Goal: Information Seeking & Learning: Understand process/instructions

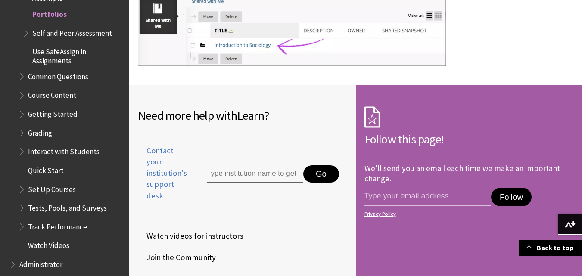
scroll to position [1024, 0]
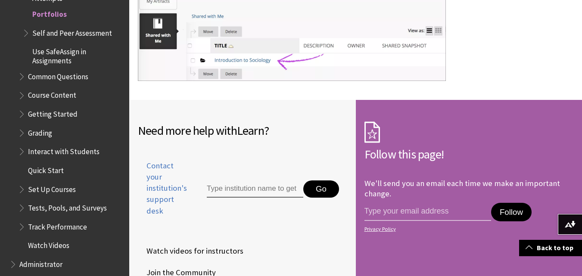
click at [41, 135] on span "Grading" at bounding box center [40, 132] width 24 height 12
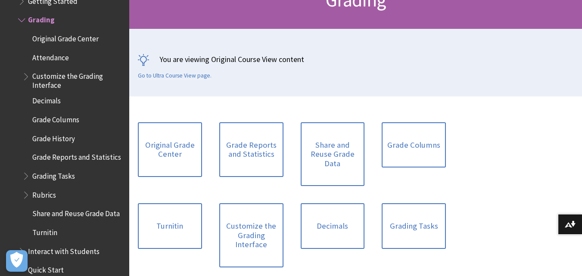
scroll to position [172, 0]
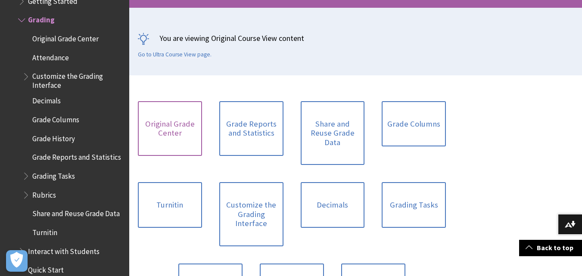
click at [181, 135] on link "Original Grade Center" at bounding box center [170, 128] width 64 height 55
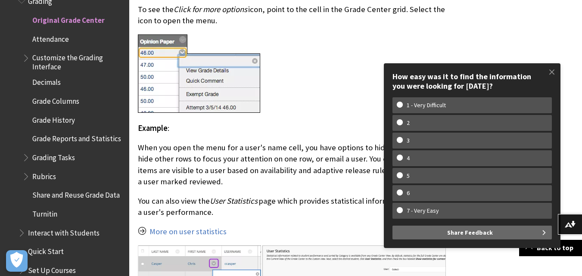
scroll to position [2759, 0]
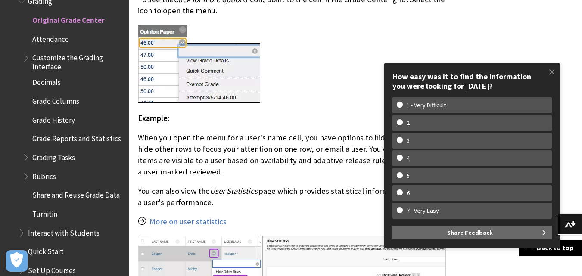
click at [69, 137] on span "Grade Reports and Statistics" at bounding box center [76, 138] width 89 height 12
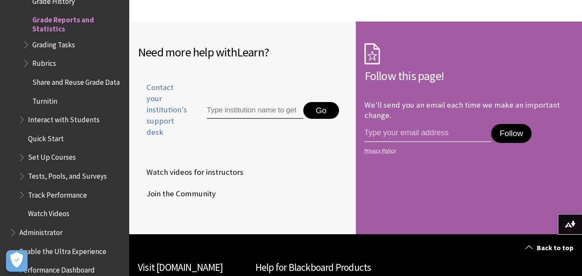
scroll to position [2541, 0]
